Goal: Information Seeking & Learning: Learn about a topic

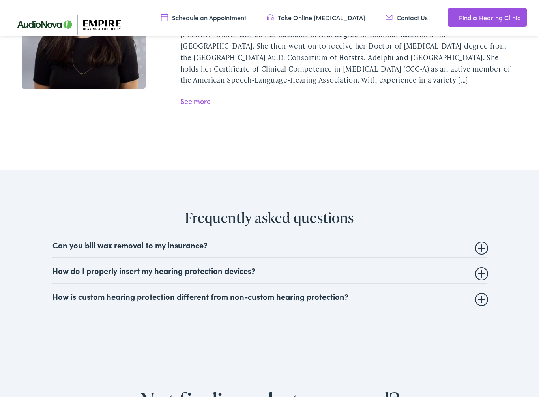
scroll to position [1930, 0]
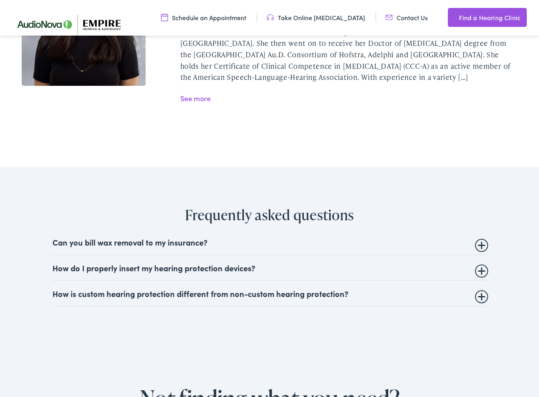
click at [148, 237] on summary "Can you bill wax removal to my insurance?" at bounding box center [270, 241] width 434 height 9
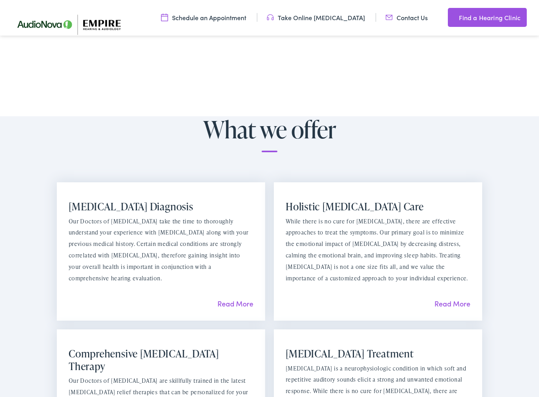
scroll to position [408, 0]
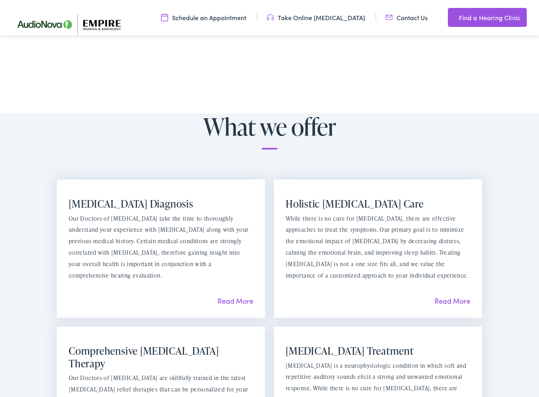
click at [457, 295] on link "Read More" at bounding box center [453, 300] width 36 height 10
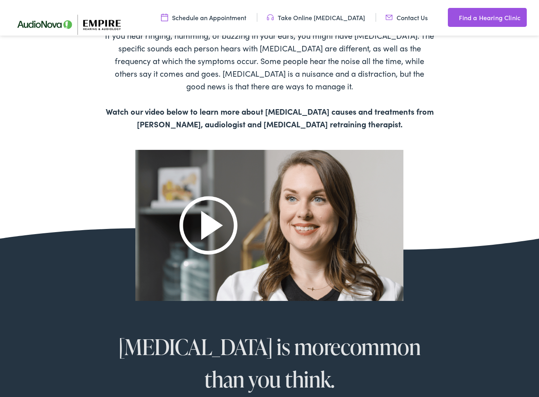
scroll to position [334, 0]
click at [222, 219] on img at bounding box center [269, 224] width 269 height 150
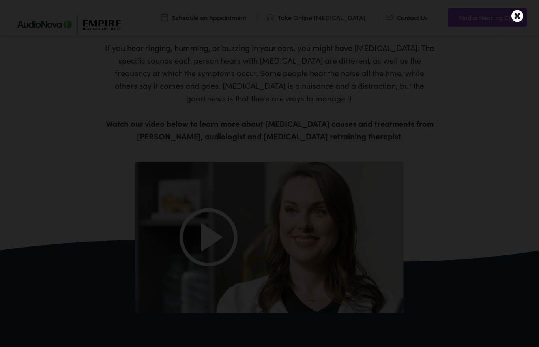
scroll to position [309, 0]
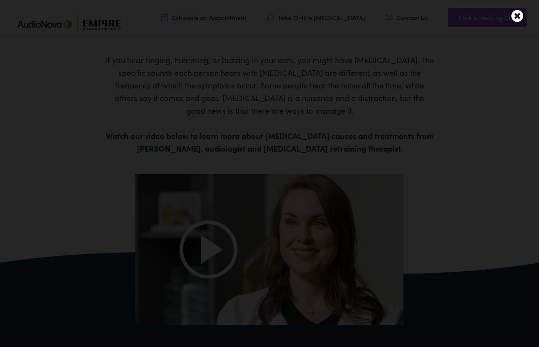
click at [522, 12] on icon at bounding box center [518, 16] width 12 height 14
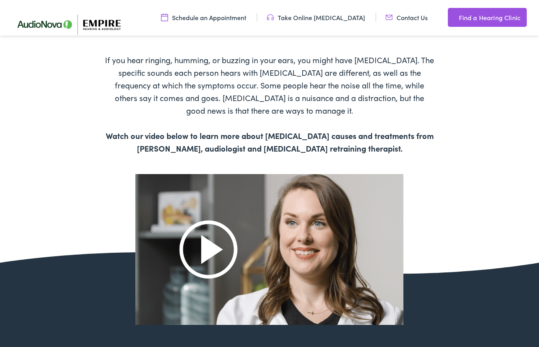
click at [233, 245] on img at bounding box center [269, 249] width 269 height 150
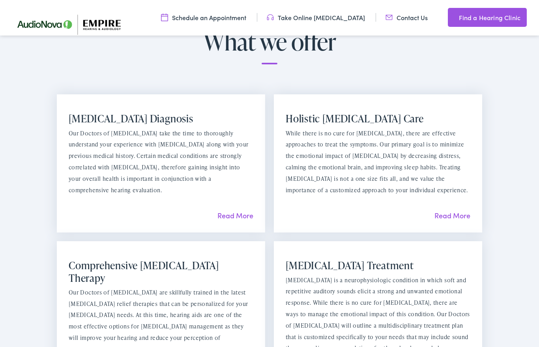
scroll to position [492, 0]
